Goal: Task Accomplishment & Management: Use online tool/utility

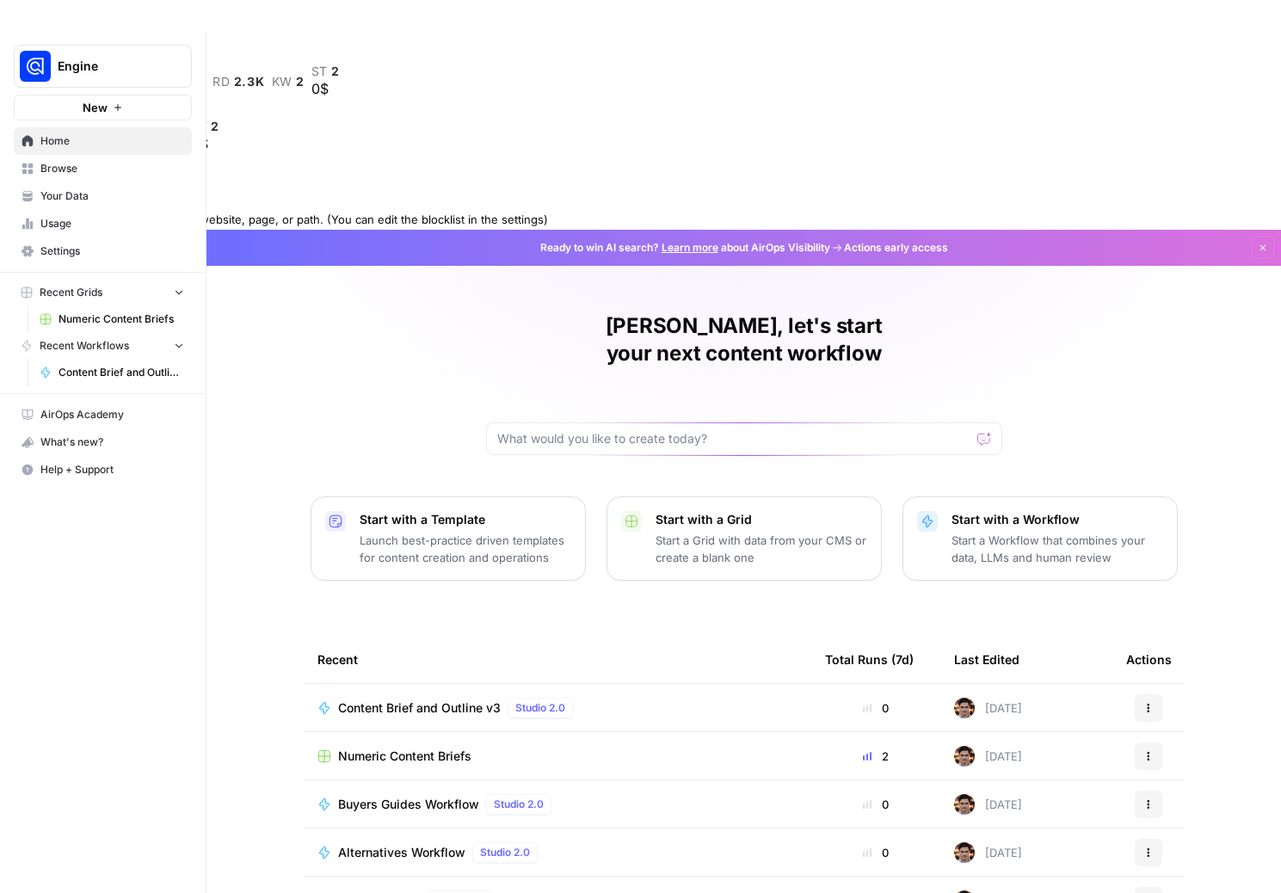
click at [1258, 197] on div at bounding box center [640, 203] width 1281 height 12
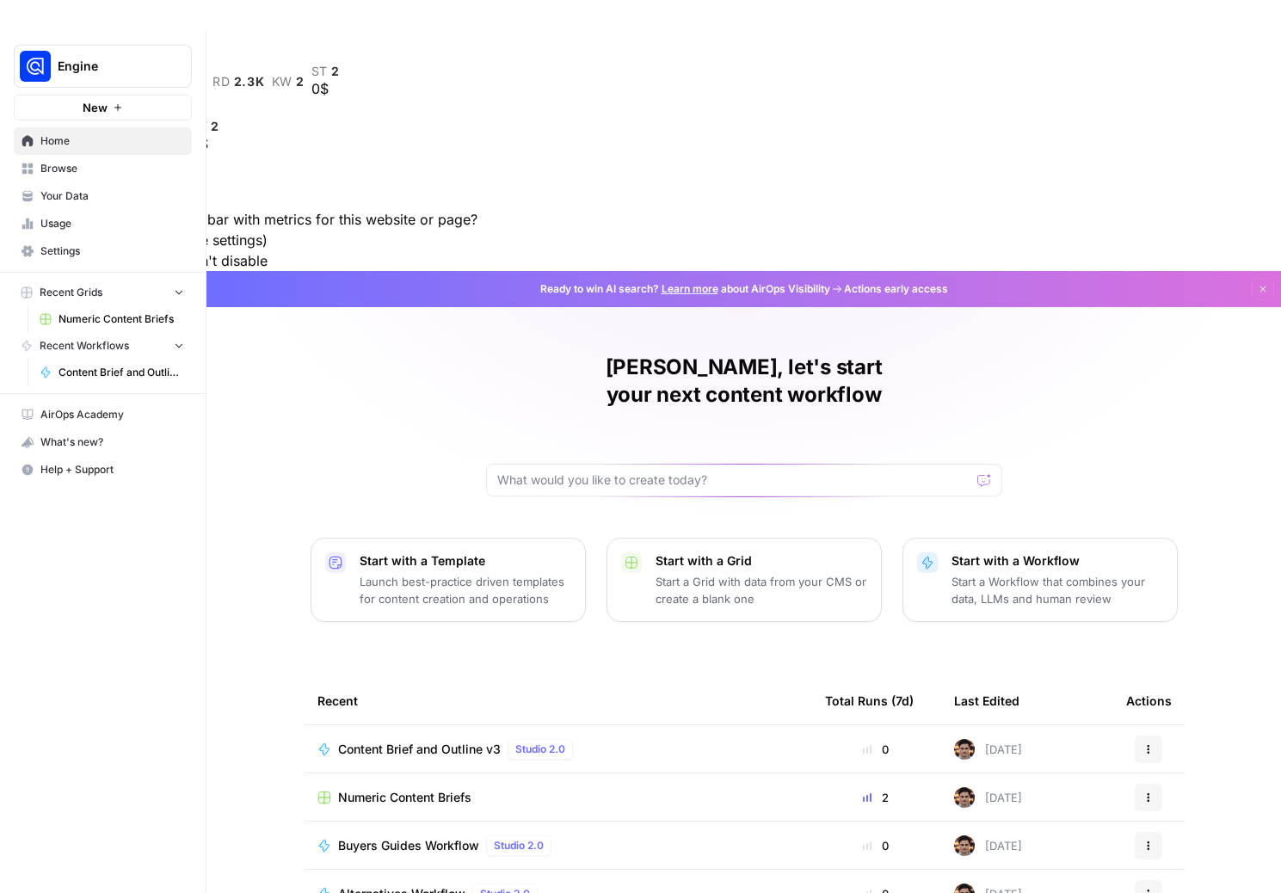
click at [182, 250] on button "For the domain" at bounding box center [132, 260] width 97 height 21
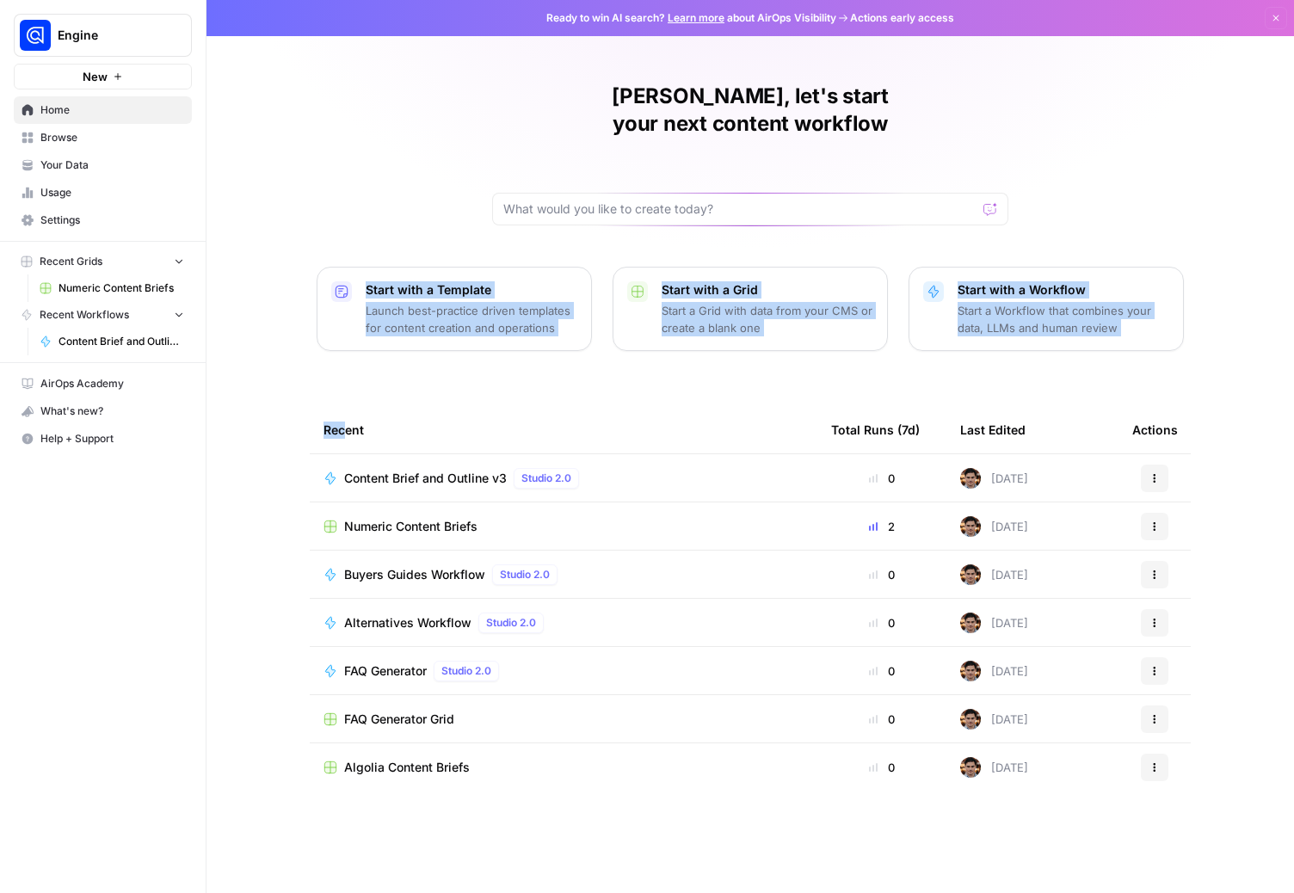
drag, startPoint x: 263, startPoint y: 336, endPoint x: 342, endPoint y: 406, distance: 104.8
click at [348, 404] on div "Nate, let's start your next content workflow Start with a Template Launch best-…" at bounding box center [751, 446] width 1088 height 893
click at [341, 406] on div "Recent" at bounding box center [564, 429] width 480 height 47
